Goal: Check status

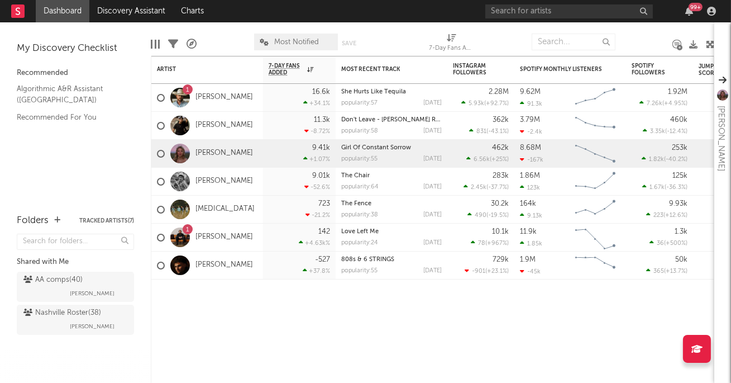
click at [61, 10] on link "Dashboard" at bounding box center [63, 11] width 54 height 22
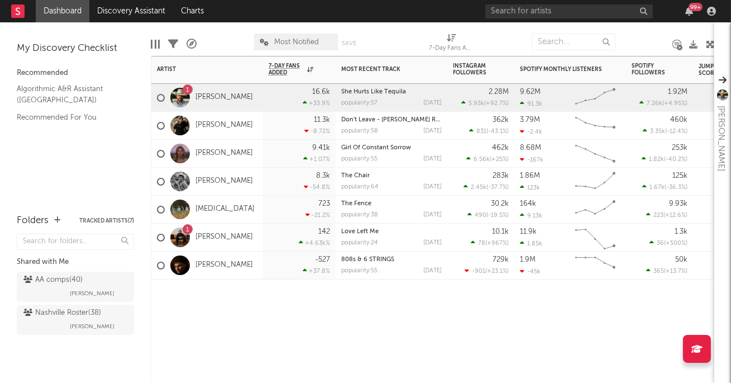
click at [281, 131] on div "11.3k -8.72 %" at bounding box center [299, 125] width 61 height 27
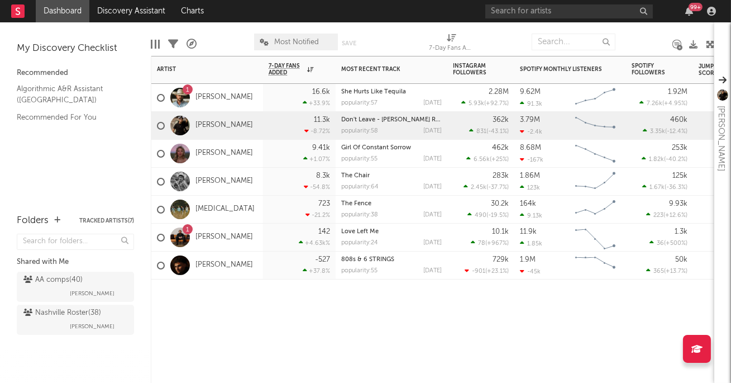
click at [287, 183] on div "8.3k -54.8 %" at bounding box center [299, 181] width 61 height 27
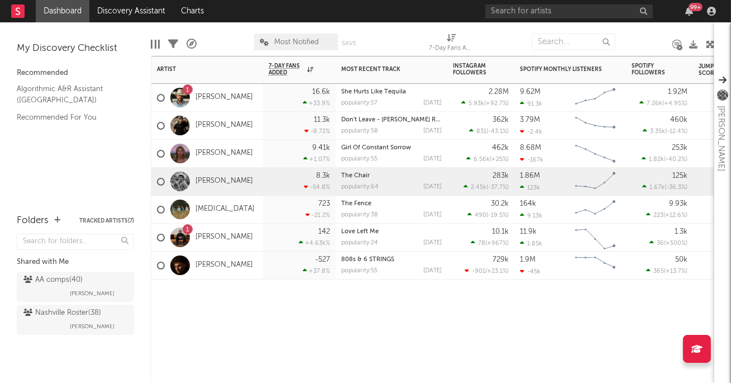
click at [274, 213] on div "723 -21.2 %" at bounding box center [299, 209] width 61 height 27
